Goal: Find specific page/section: Find specific page/section

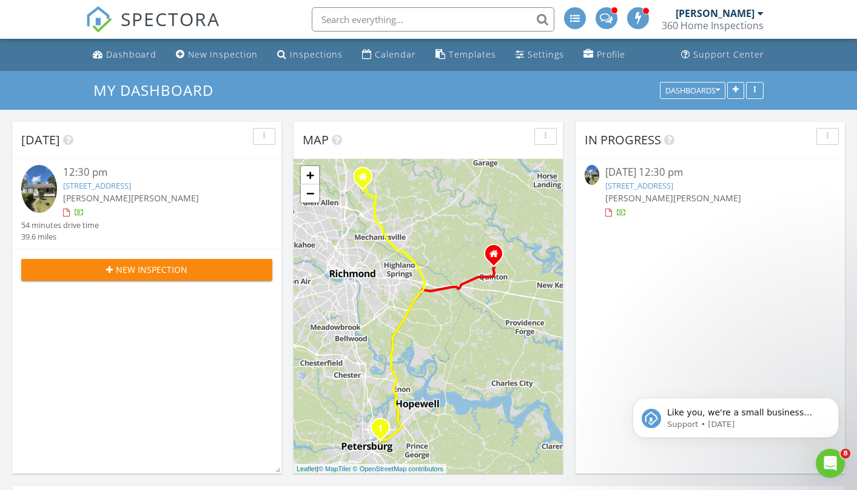
click at [106, 186] on link "76 Henrico St, Petersburg, VA 23803" at bounding box center [97, 185] width 68 height 11
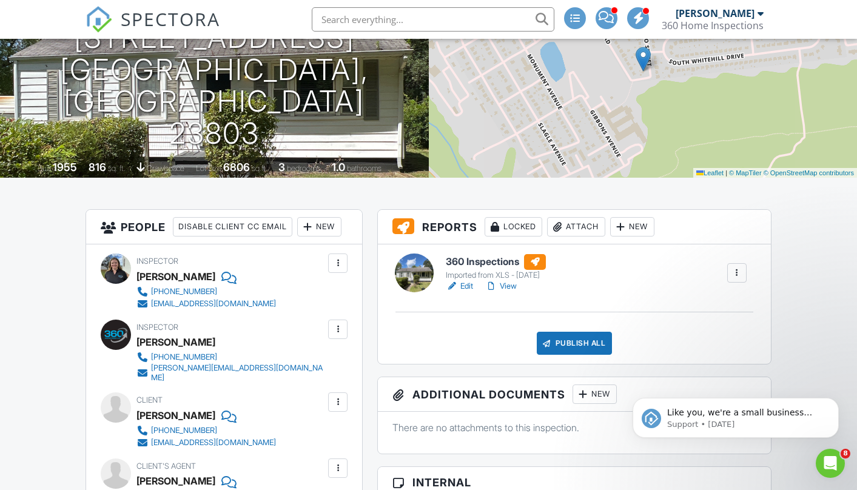
scroll to position [144, 0]
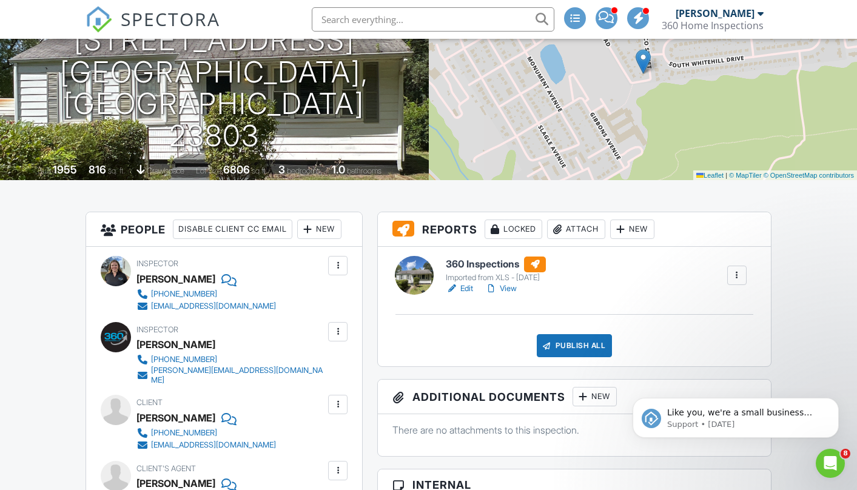
click at [511, 291] on link "View" at bounding box center [501, 289] width 32 height 12
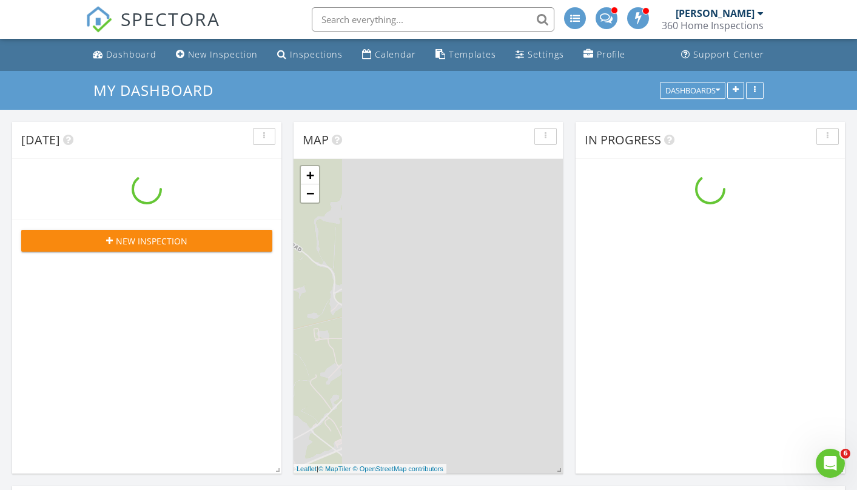
scroll to position [1104, 857]
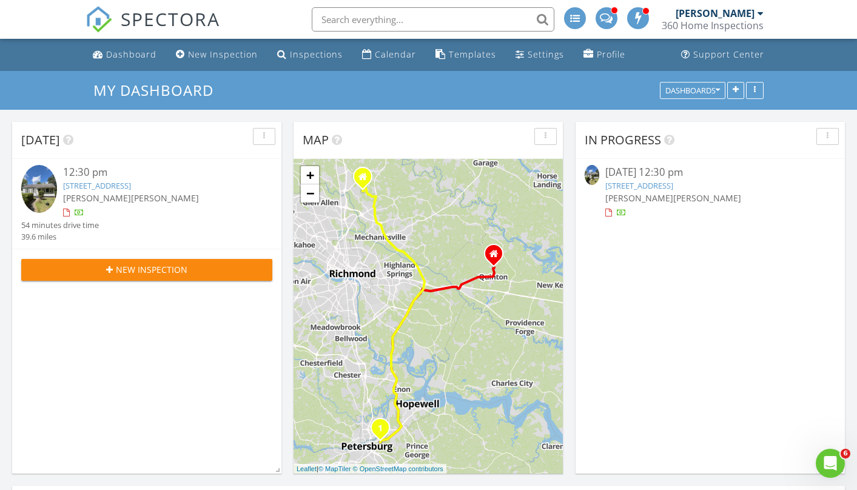
click at [131, 183] on link "76 Henrico St, Petersburg, VA 23803" at bounding box center [97, 185] width 68 height 11
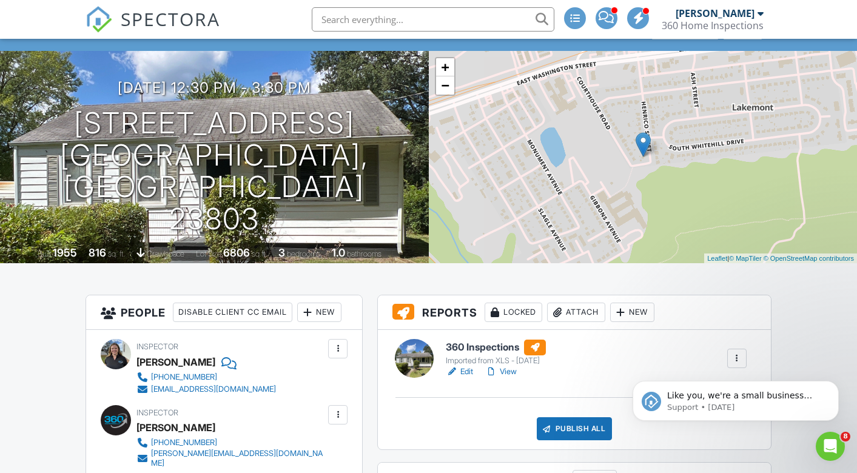
scroll to position [63, 0]
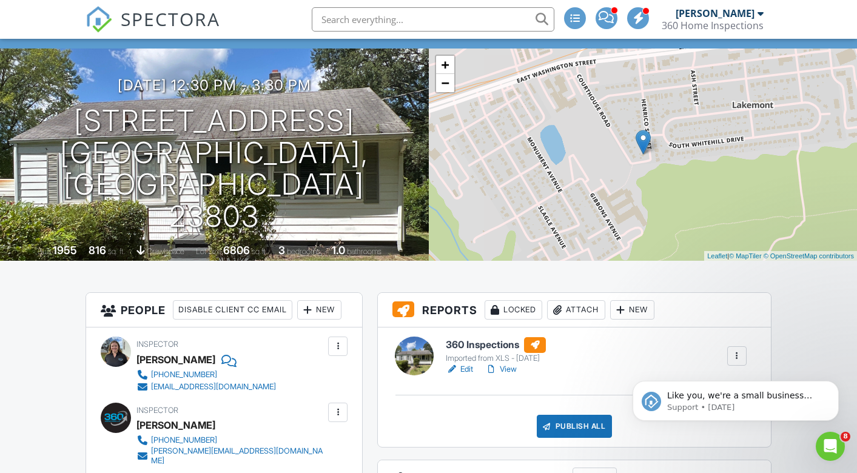
click at [499, 367] on link "View" at bounding box center [501, 369] width 32 height 12
